Goal: Task Accomplishment & Management: Use online tool/utility

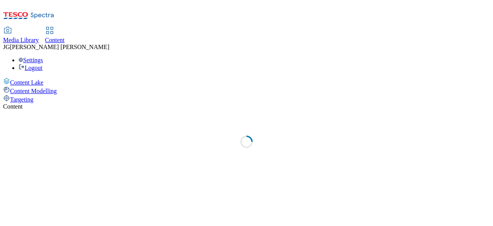
select select "ghs-uk"
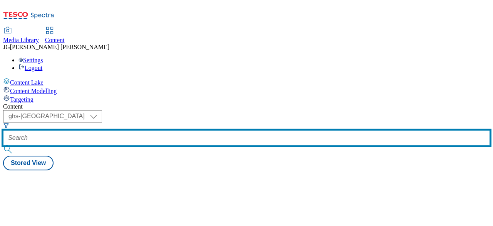
click at [182, 130] on input "text" at bounding box center [246, 137] width 487 height 15
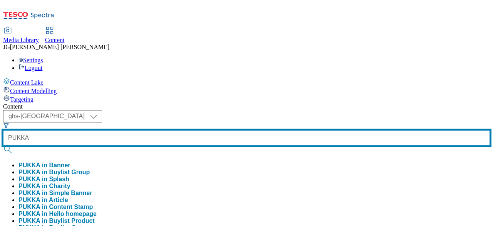
type input "PUKKA"
click at [3, 145] on button "submit" at bounding box center [8, 149] width 11 height 8
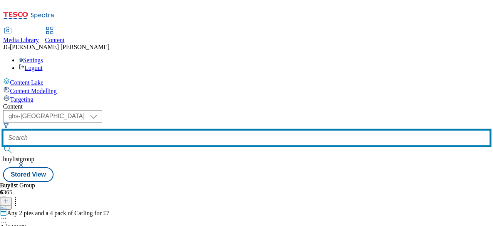
drag, startPoint x: 189, startPoint y: 61, endPoint x: 137, endPoint y: 66, distance: 52.3
click at [137, 110] on div "( optional ) ghs-roi ghs-uk ghs-uk buylistgroup" at bounding box center [246, 138] width 487 height 57
paste input "pukkapies-25tw31"
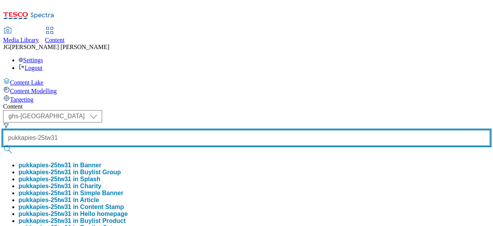
type input "pukkapies-25tw31"
click at [3, 145] on button "submit" at bounding box center [8, 149] width 11 height 8
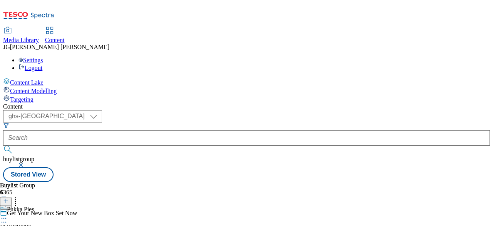
click at [8, 214] on icon at bounding box center [4, 218] width 8 height 8
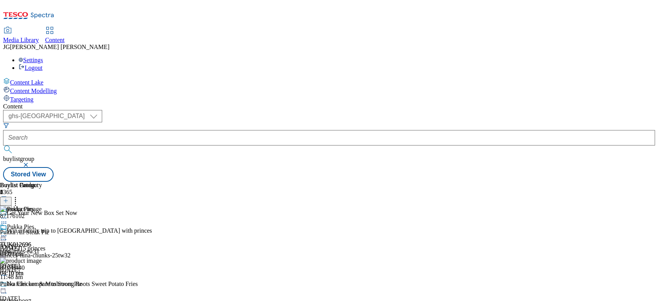
scroll to position [39, 0]
click at [8, 225] on icon at bounding box center [4, 236] width 8 height 8
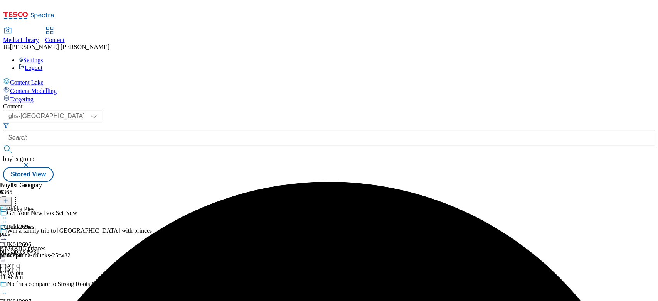
click at [8, 225] on icon at bounding box center [4, 236] width 8 height 8
click at [64, 225] on span "Open Preview Url" at bounding box center [44, 305] width 40 height 6
